Goal: Task Accomplishment & Management: Complete application form

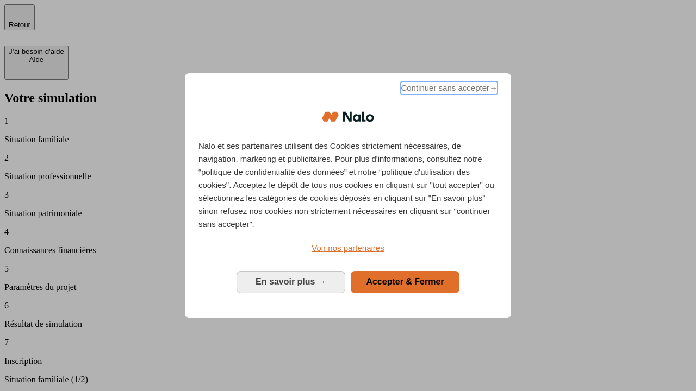
click at [448, 90] on span "Continuer sans accepter →" at bounding box center [449, 88] width 97 height 13
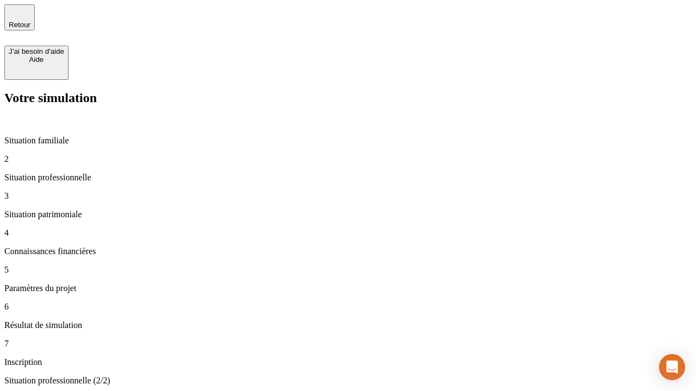
type input "30 000"
type input "1 000"
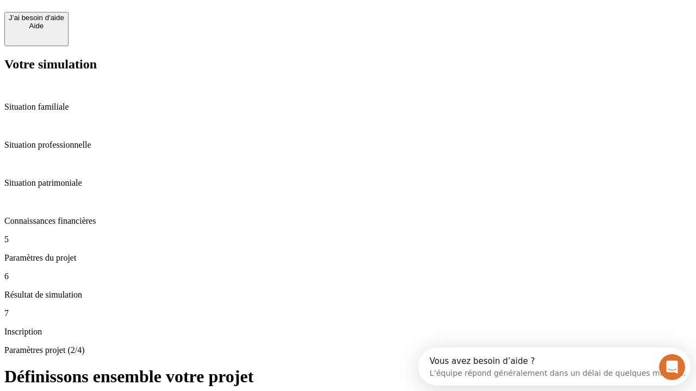
scroll to position [21, 0]
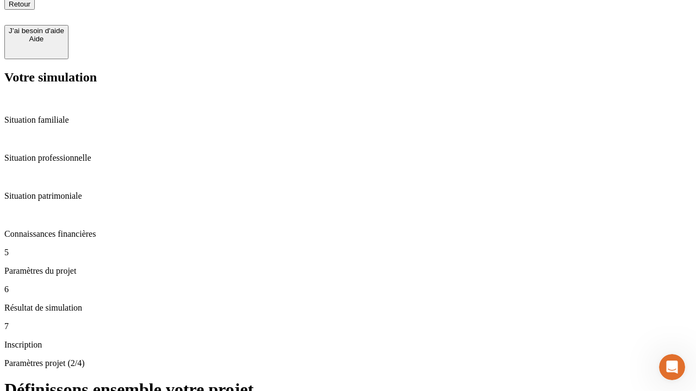
scroll to position [11, 0]
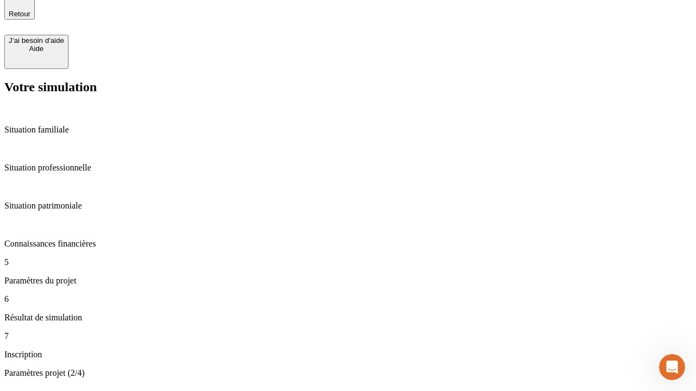
type input "40"
type input "64"
type input "200 000"
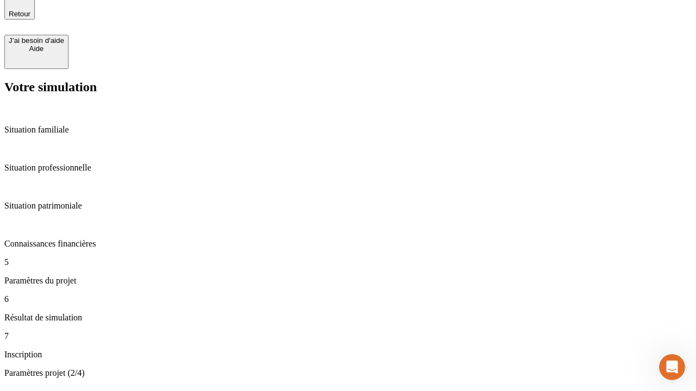
type input "640"
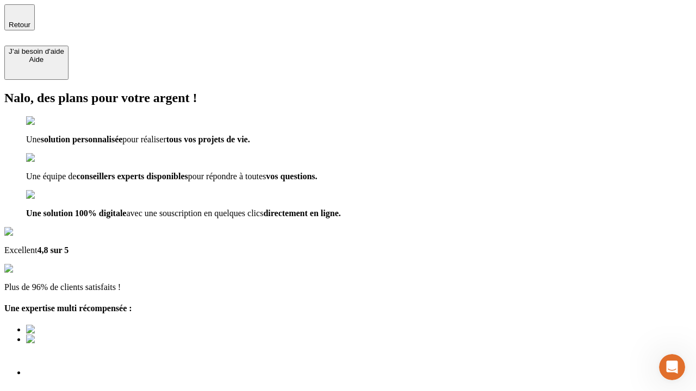
type input "[EMAIL_ADDRESS][DOMAIN_NAME]"
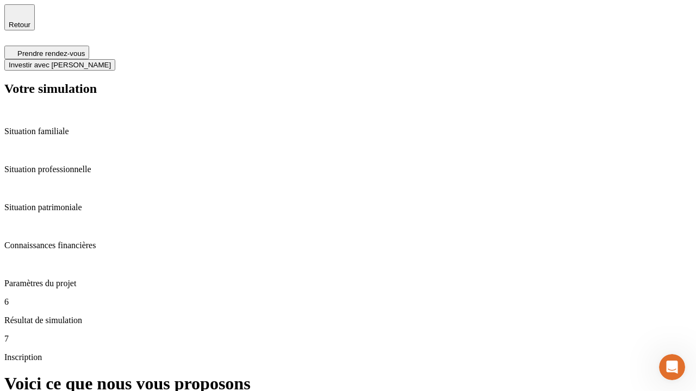
click at [111, 61] on span "Investir avec [PERSON_NAME]" at bounding box center [60, 65] width 102 height 8
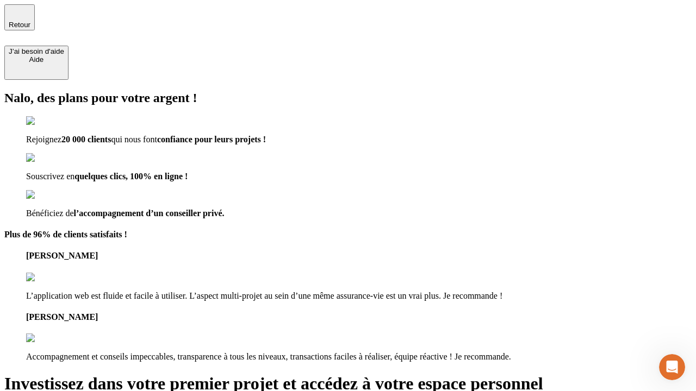
type input "abc"
